Goal: Find specific page/section: Find specific page/section

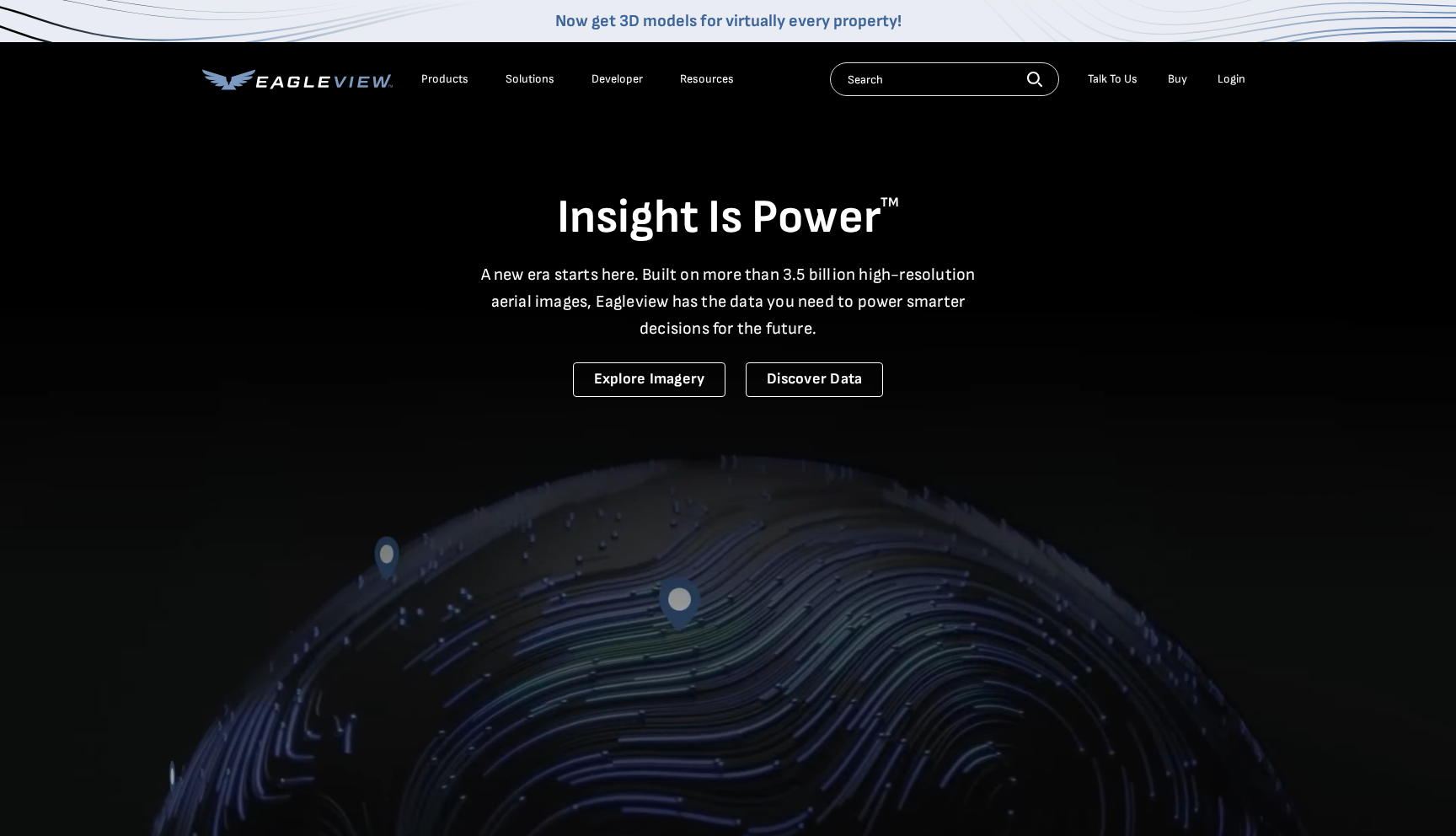
click at [444, 82] on div "Products" at bounding box center [445, 79] width 47 height 15
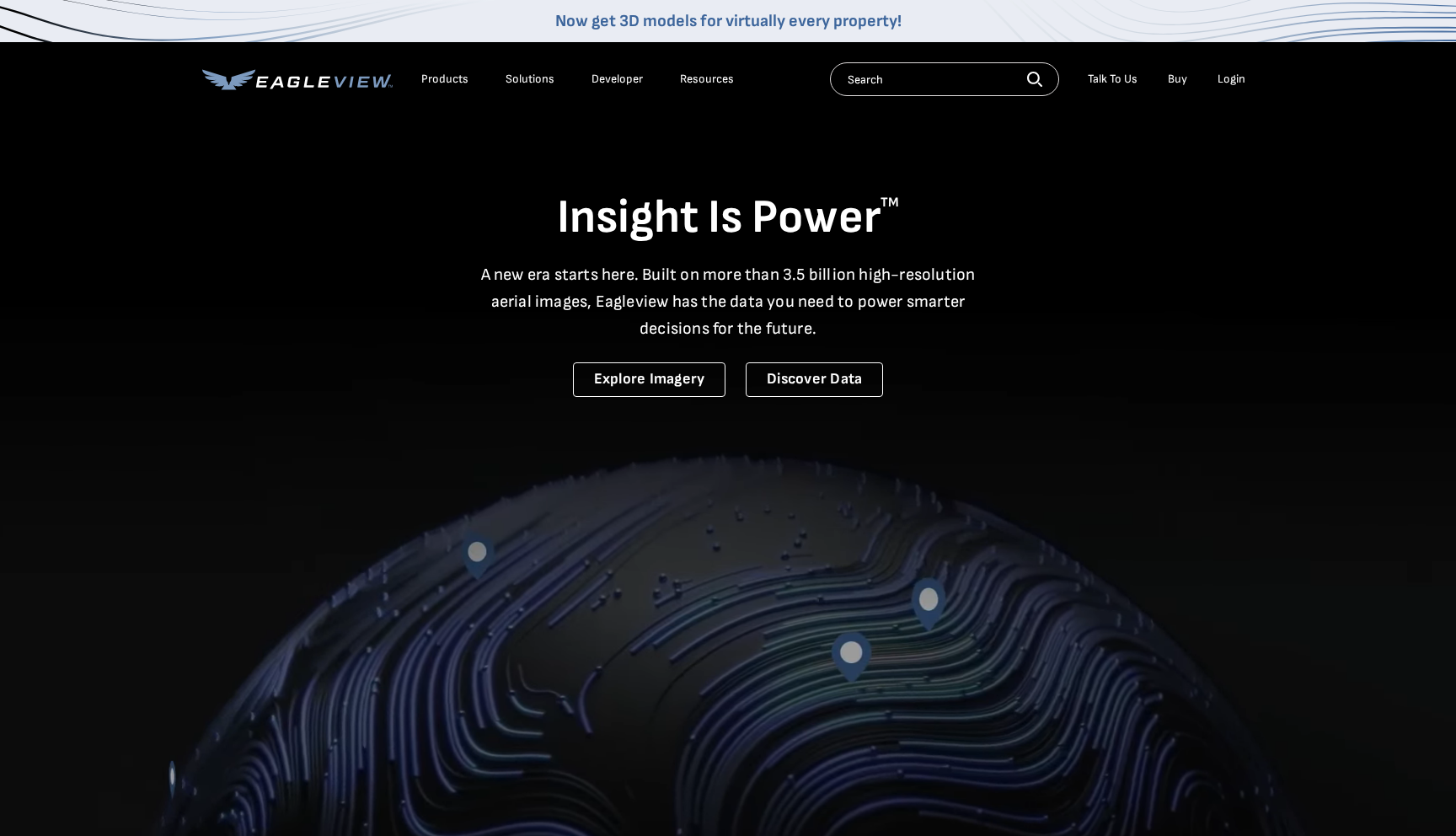
click at [448, 84] on div "Products" at bounding box center [445, 79] width 47 height 15
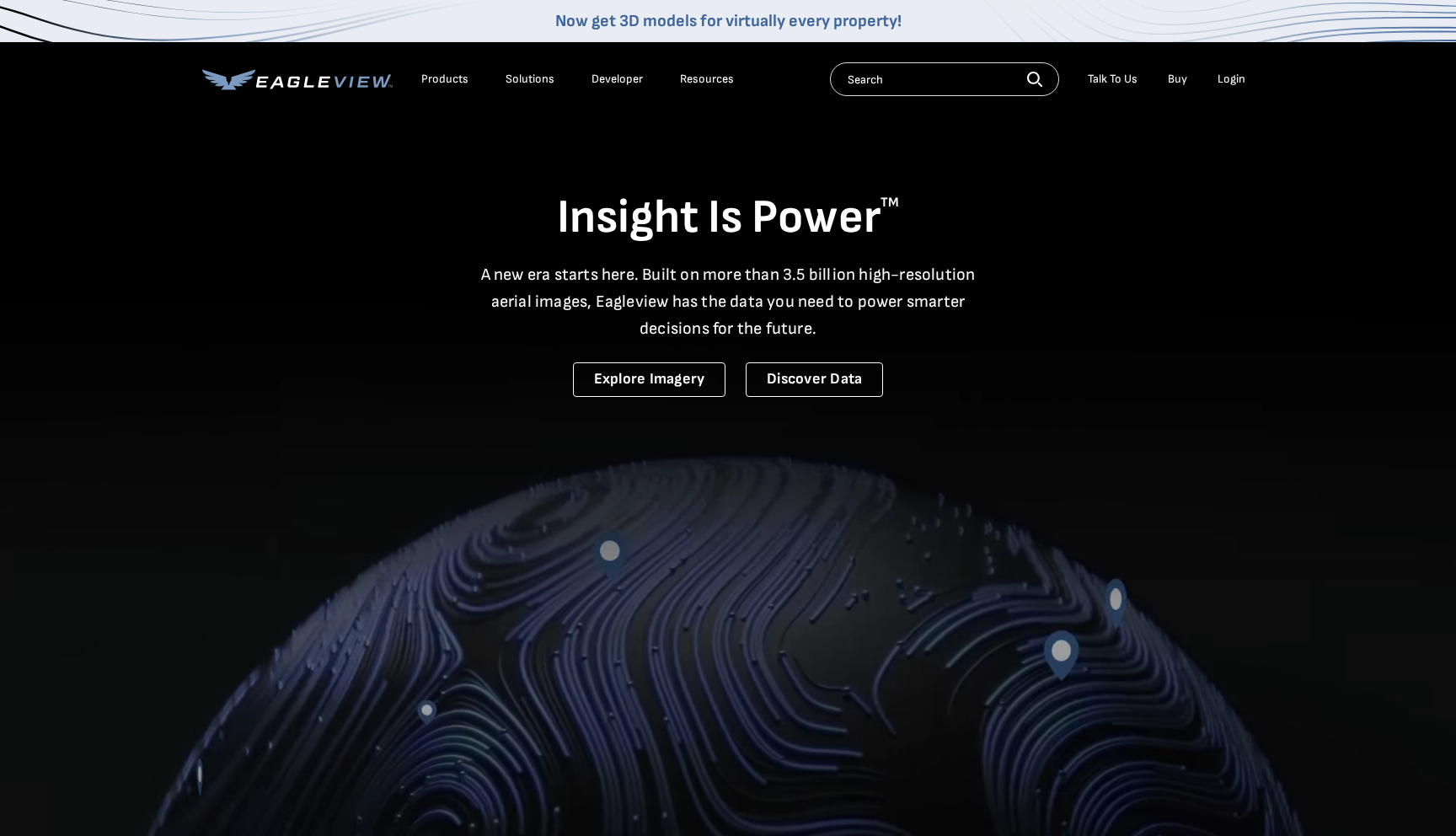
click at [438, 77] on div "Products" at bounding box center [445, 79] width 47 height 15
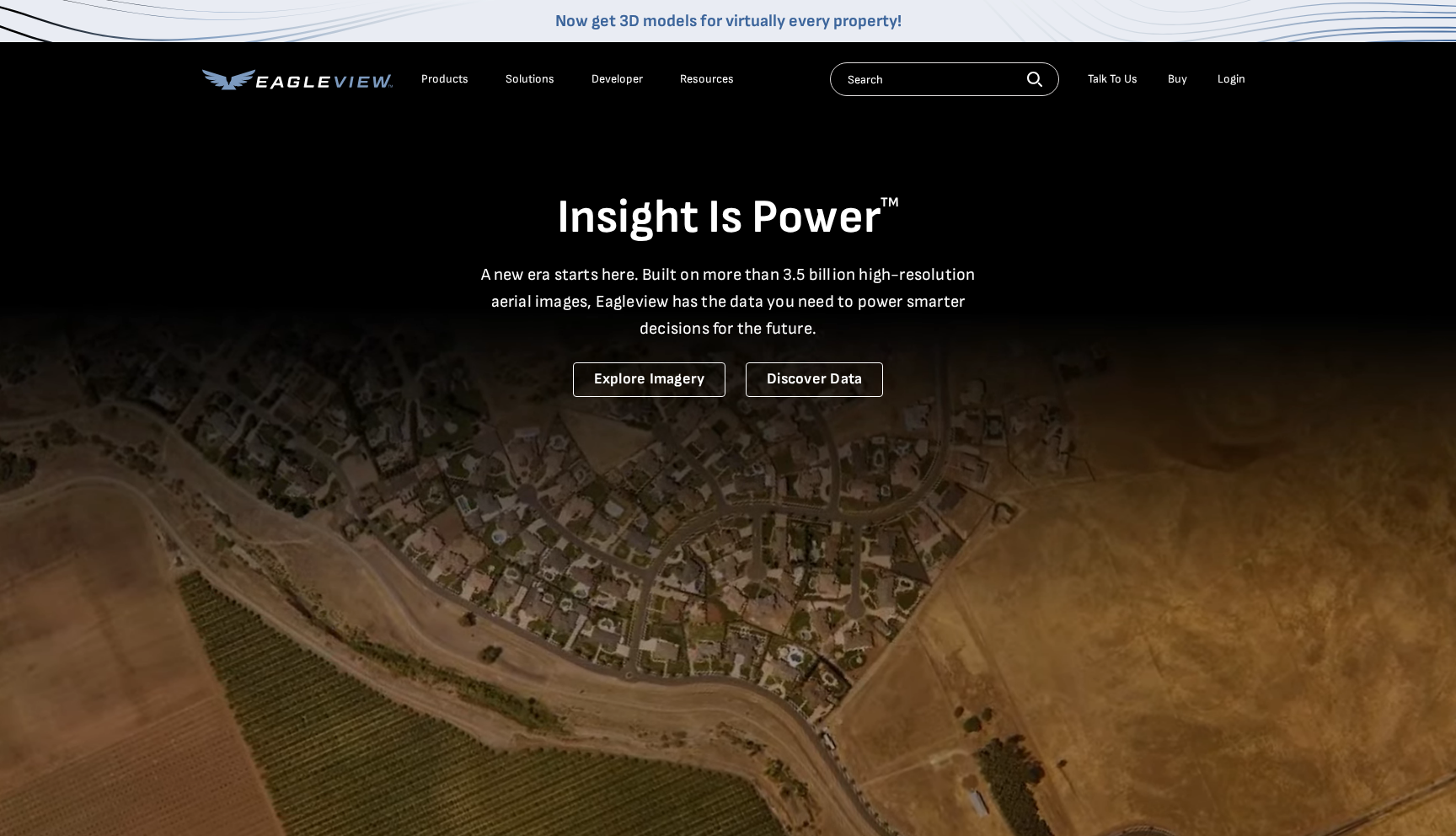
click at [439, 82] on div "Products" at bounding box center [445, 79] width 47 height 15
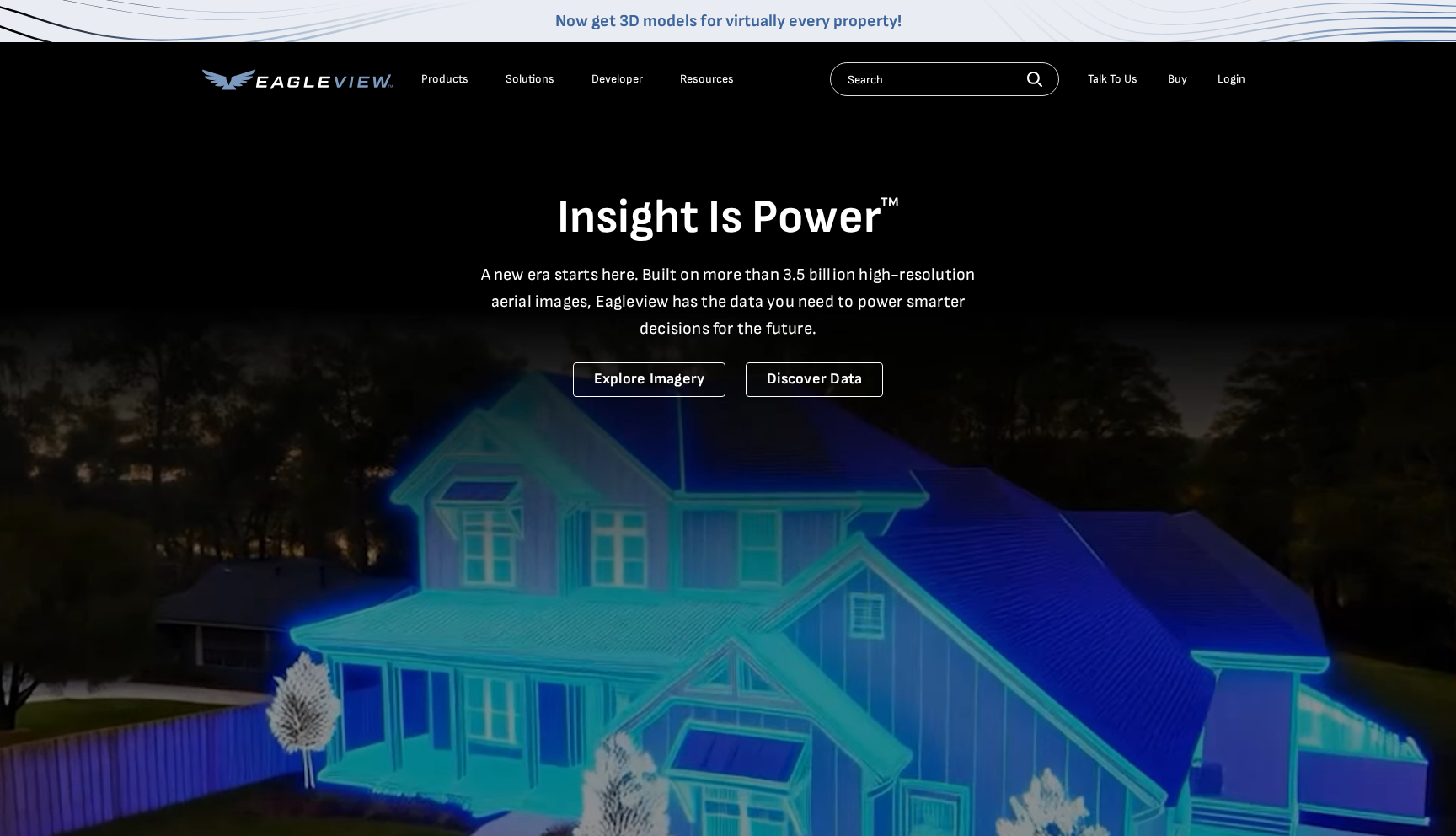
click at [317, 96] on div "Products Solutions Developer Resources Search Talk To Us Buy Login" at bounding box center [728, 79] width 1051 height 74
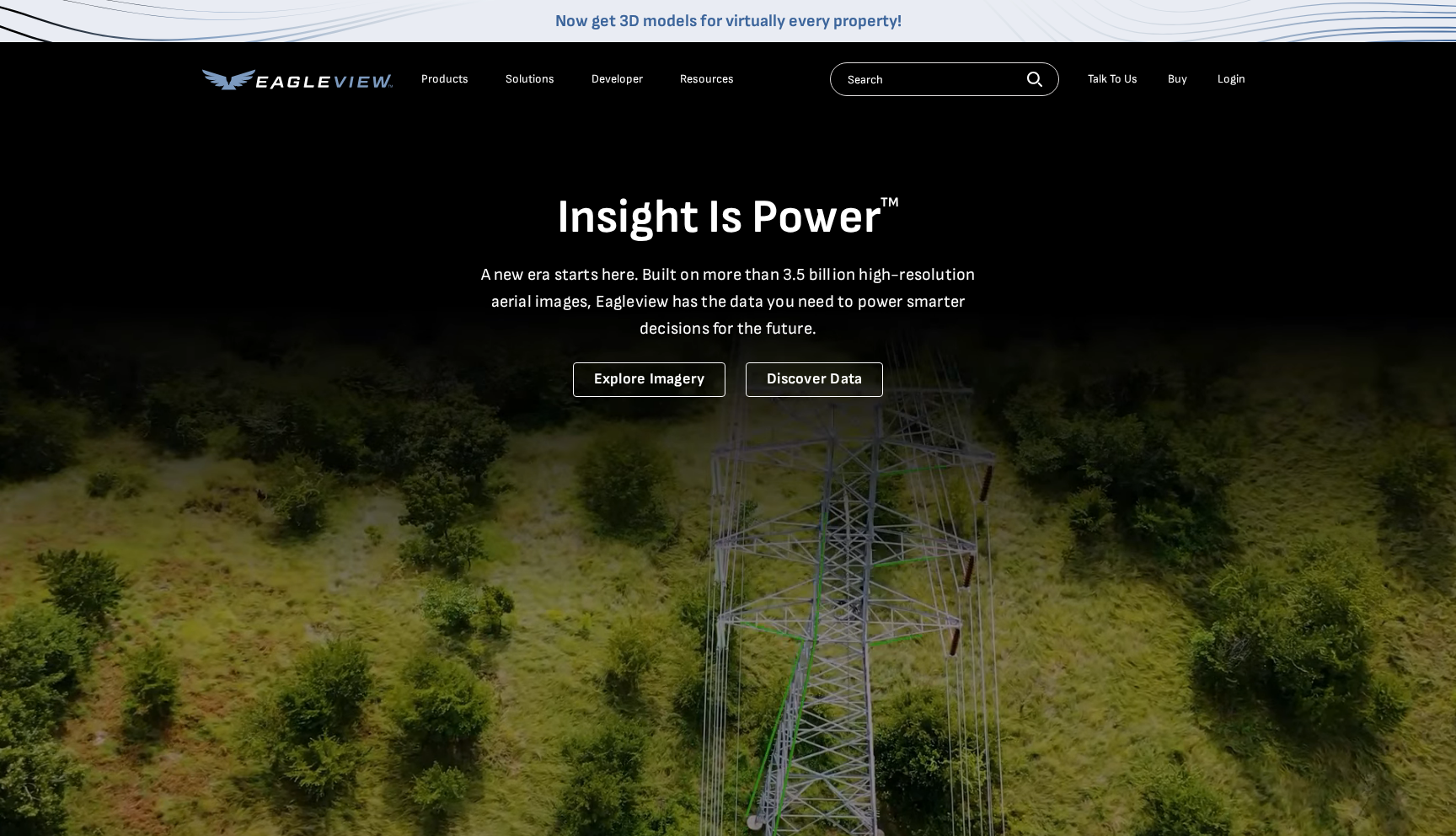
click at [325, 79] on icon at bounding box center [297, 79] width 190 height 21
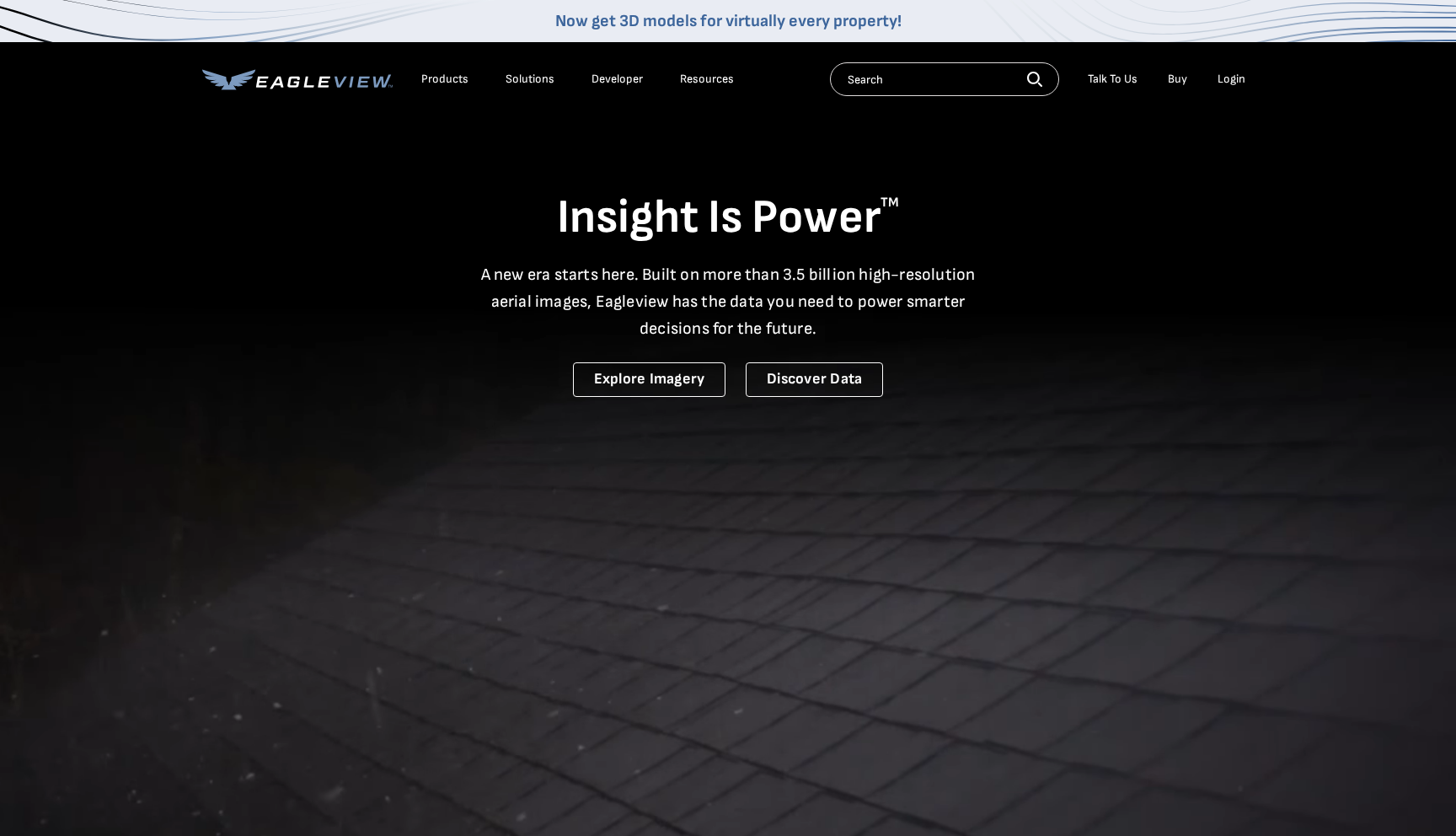
click at [628, 75] on link "Developer" at bounding box center [617, 79] width 52 height 15
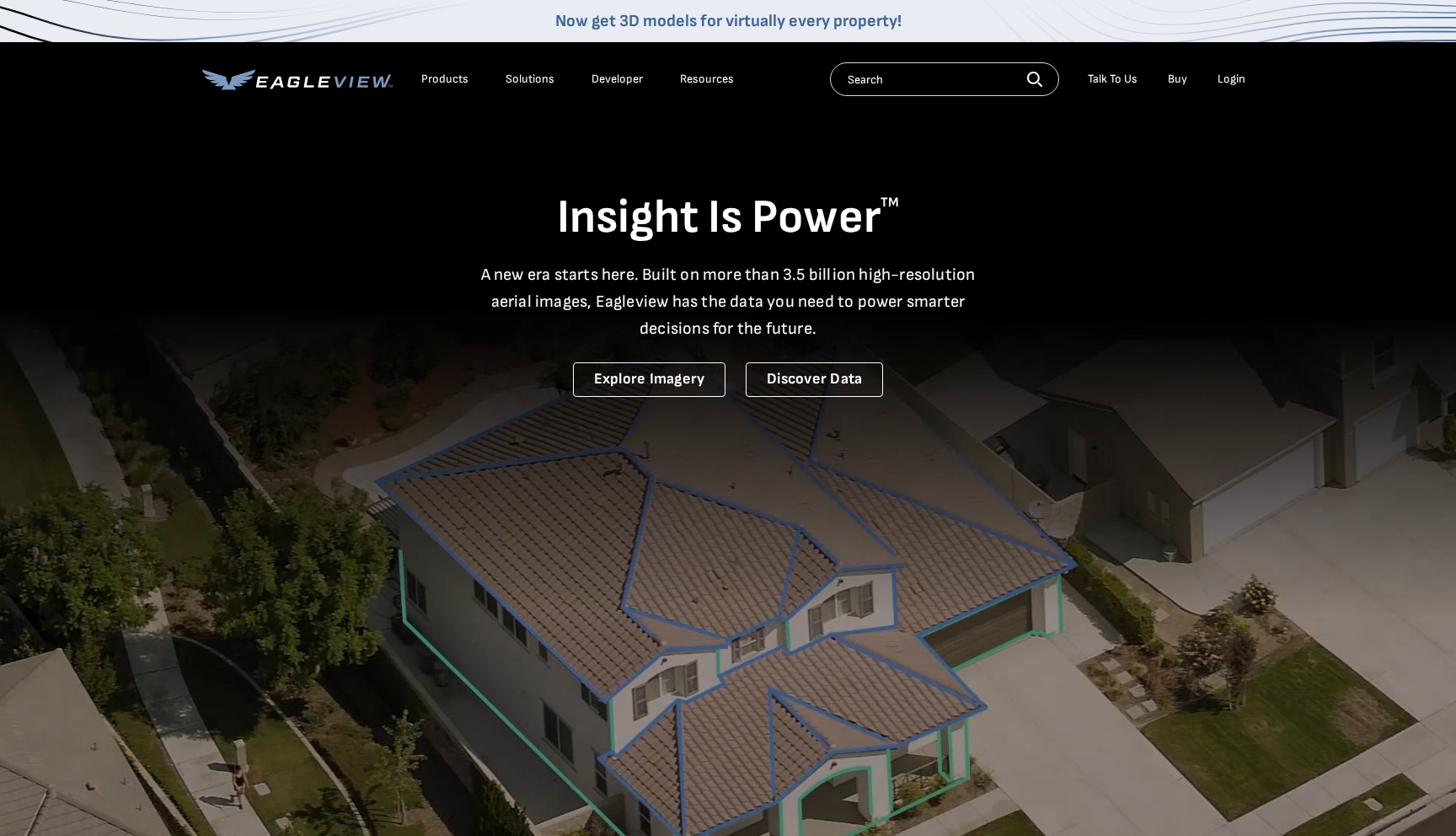
click at [436, 82] on div "Products" at bounding box center [445, 79] width 47 height 15
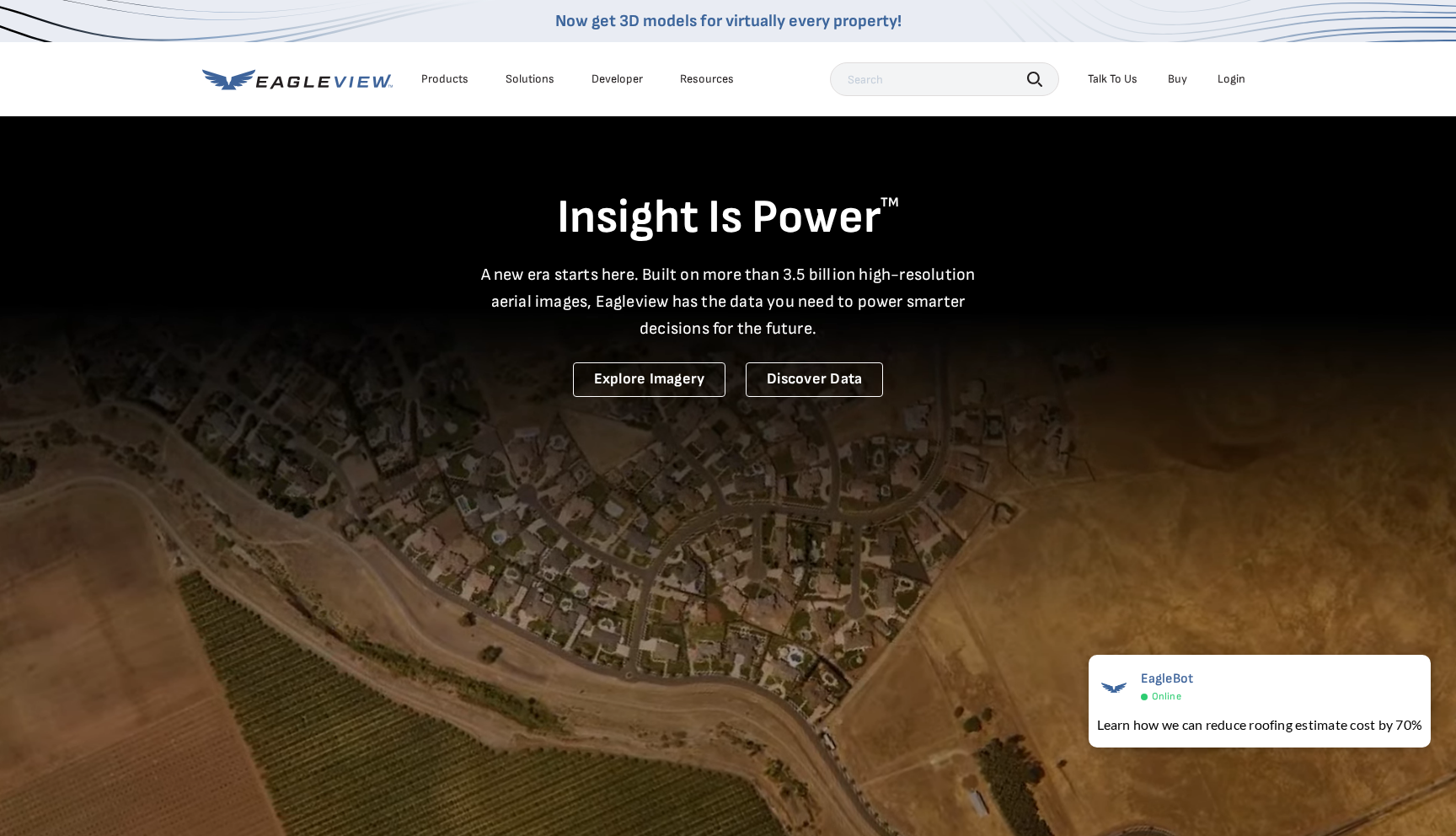
click at [422, 79] on div "Products" at bounding box center [445, 79] width 47 height 15
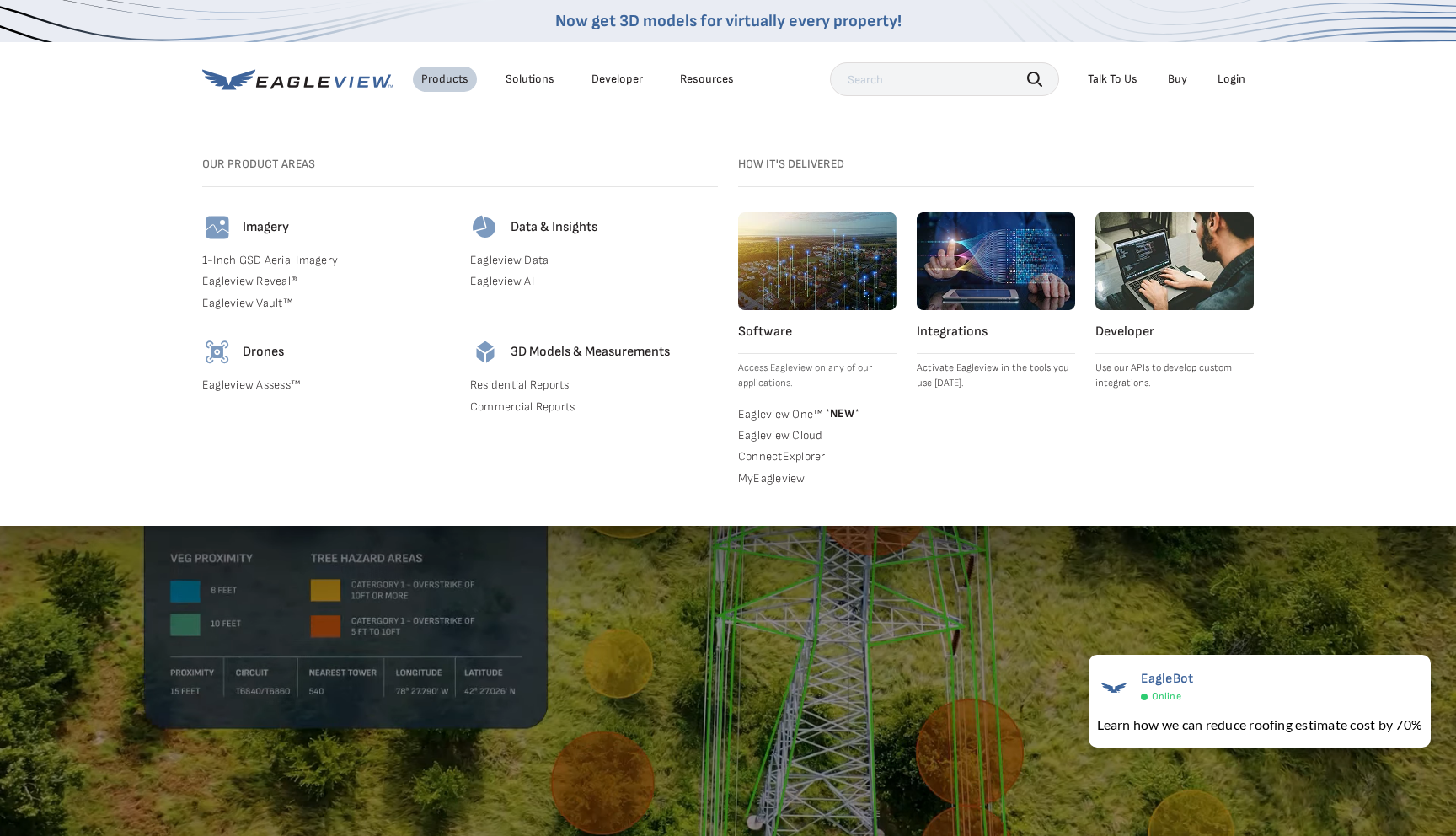
click at [270, 381] on link "Eagleview Assess™" at bounding box center [325, 385] width 248 height 15
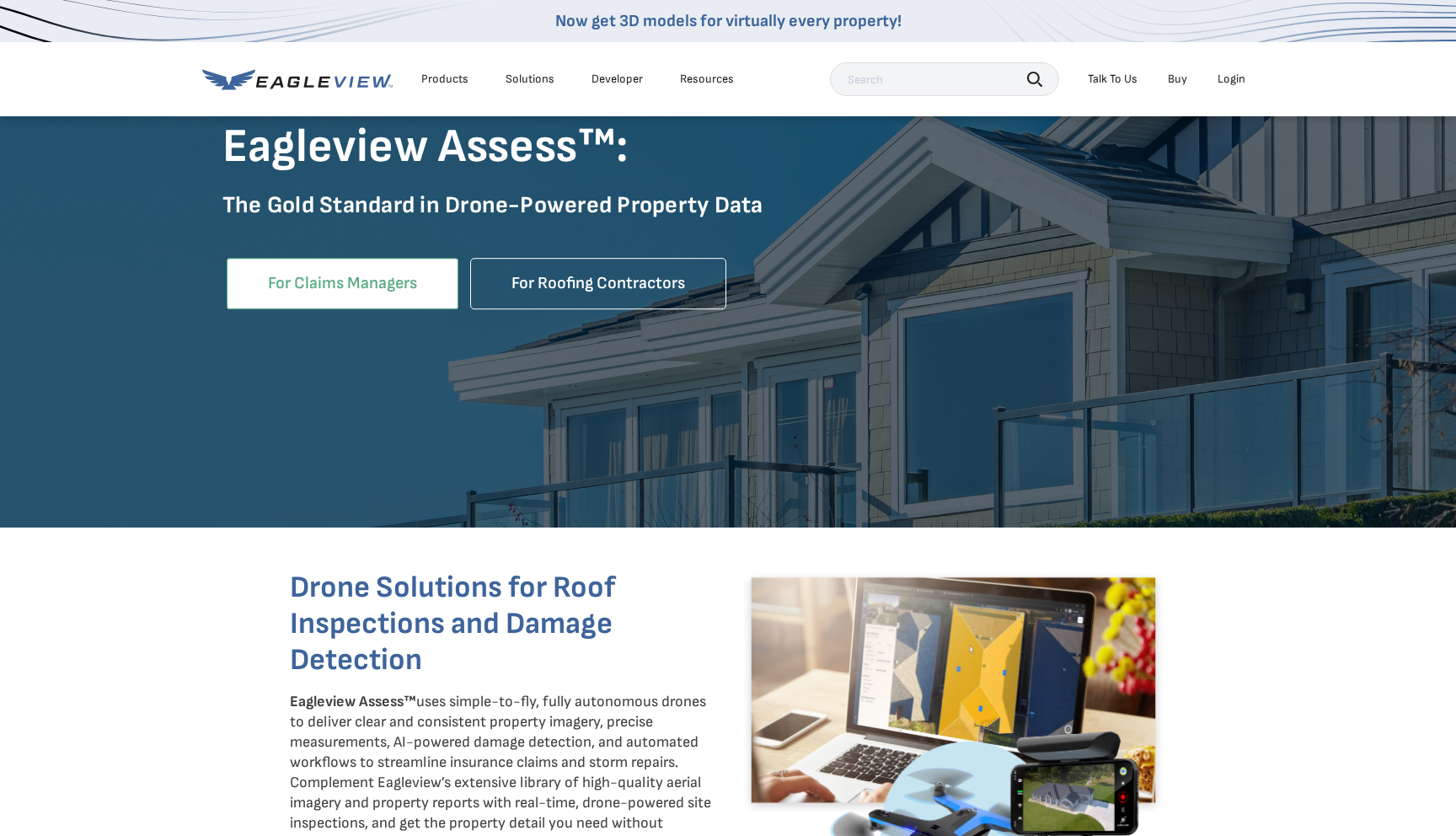
scroll to position [257, 0]
